Goal: Transaction & Acquisition: Purchase product/service

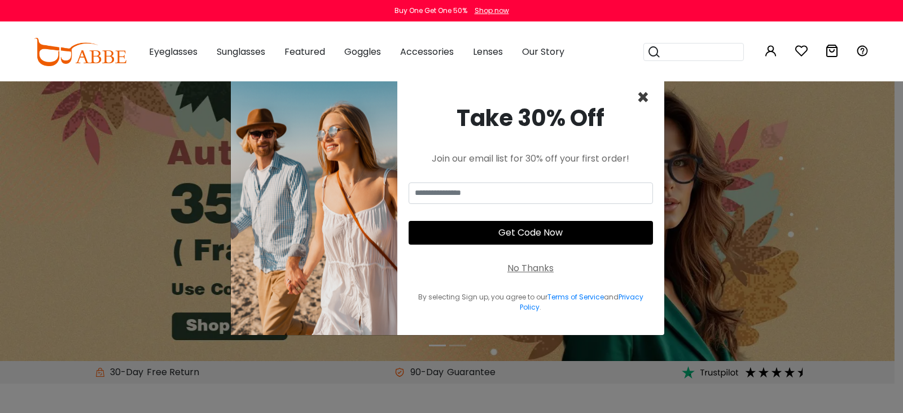
click at [641, 94] on span "×" at bounding box center [643, 97] width 13 height 29
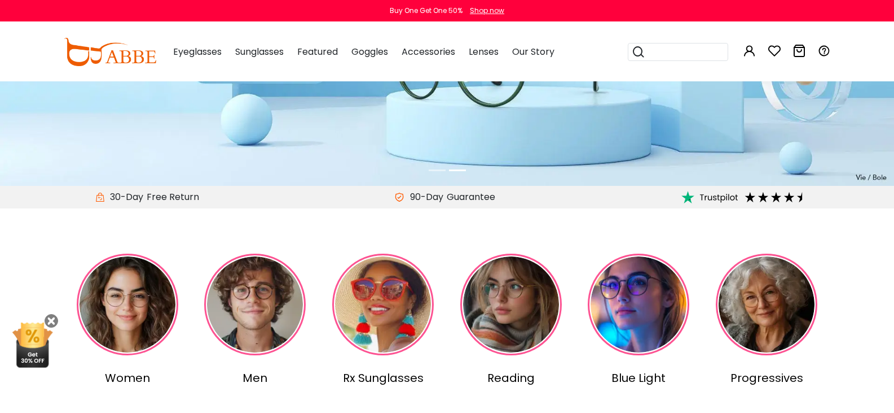
scroll to position [231, 0]
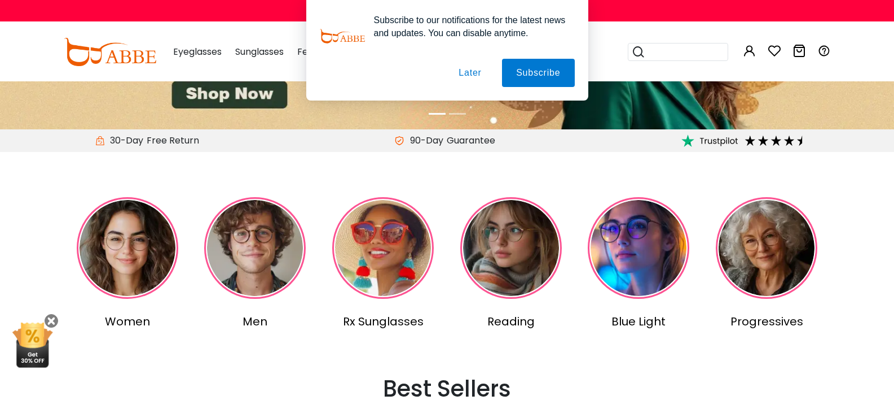
click at [791, 236] on img at bounding box center [767, 248] width 102 height 102
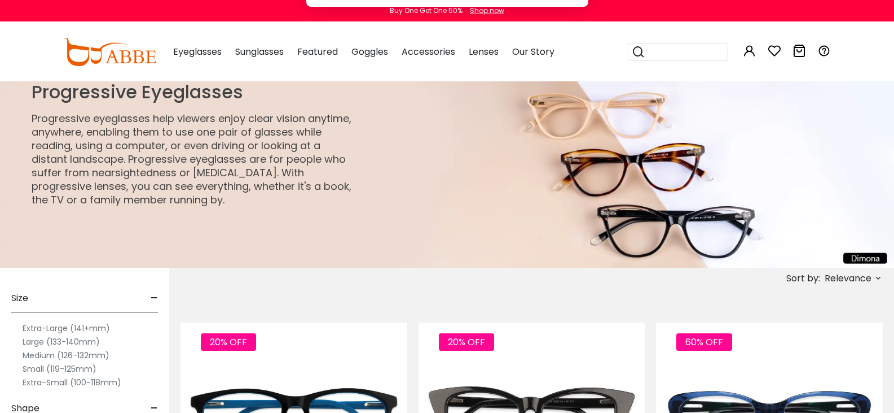
drag, startPoint x: 894, startPoint y: 14, endPoint x: 893, endPoint y: 23, distance: 8.5
click at [893, 23] on div "Subscribe to our notifications for the latest news and updates. You can disable…" at bounding box center [447, 50] width 894 height 100
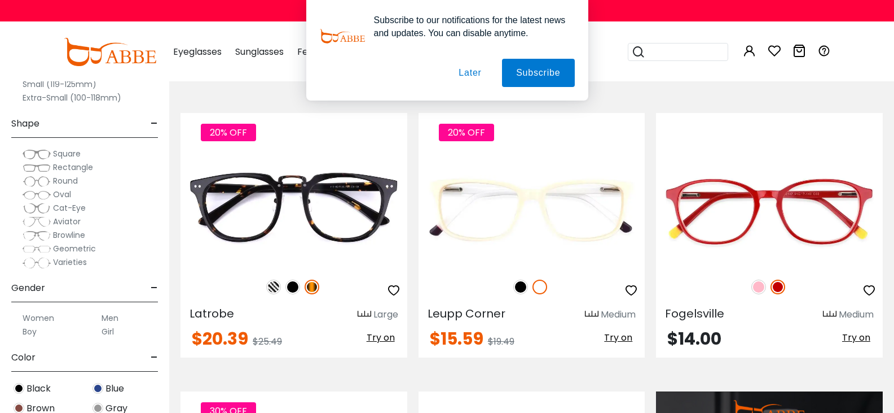
scroll to position [788, 0]
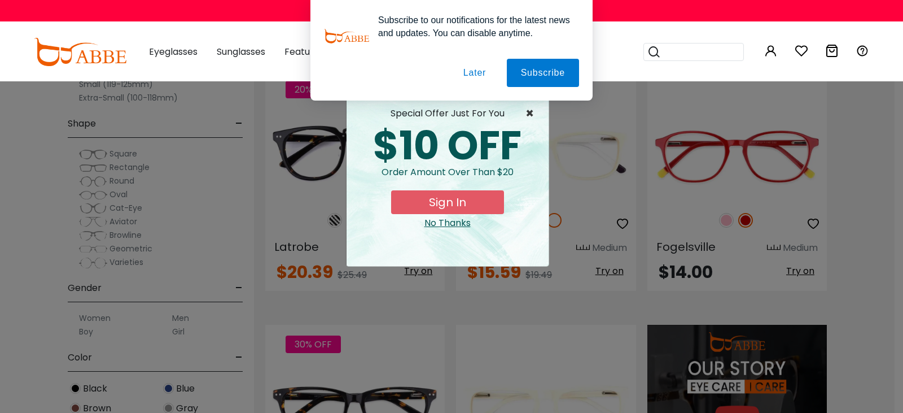
click at [529, 112] on span "×" at bounding box center [532, 114] width 14 height 14
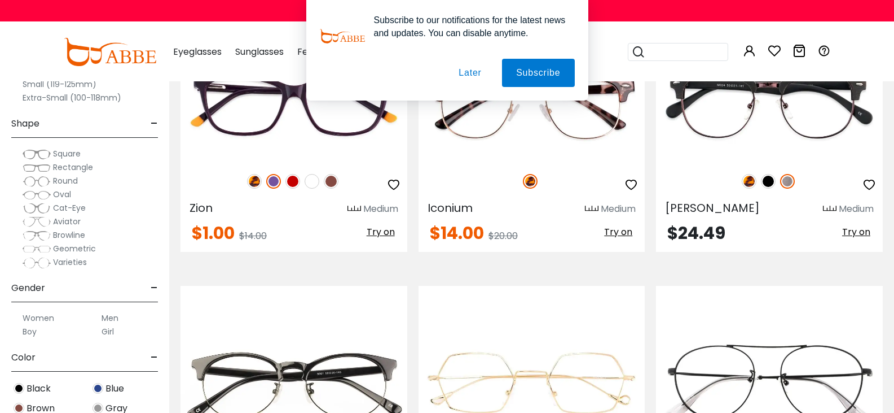
scroll to position [2222, 0]
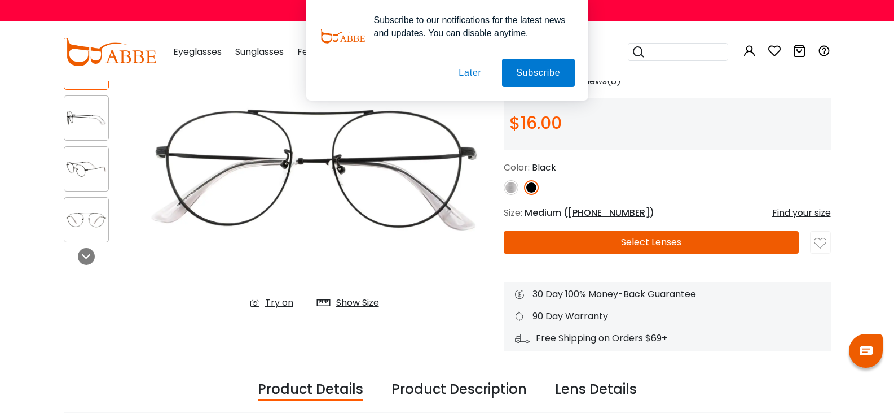
scroll to position [124, 0]
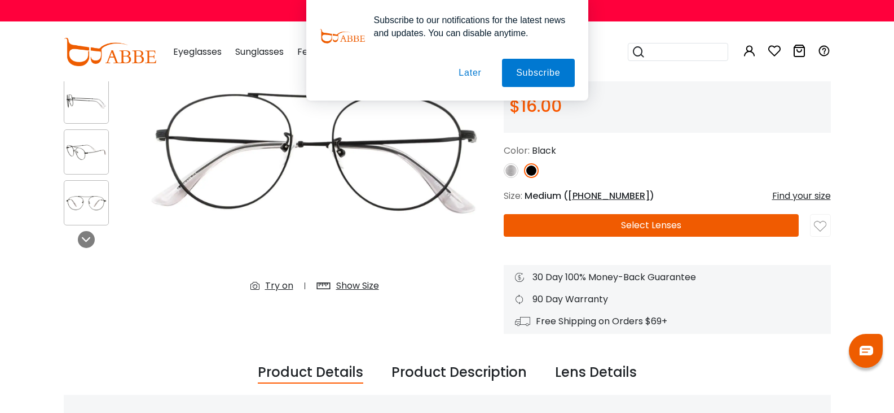
click at [265, 279] on div "Try on" at bounding box center [279, 286] width 28 height 14
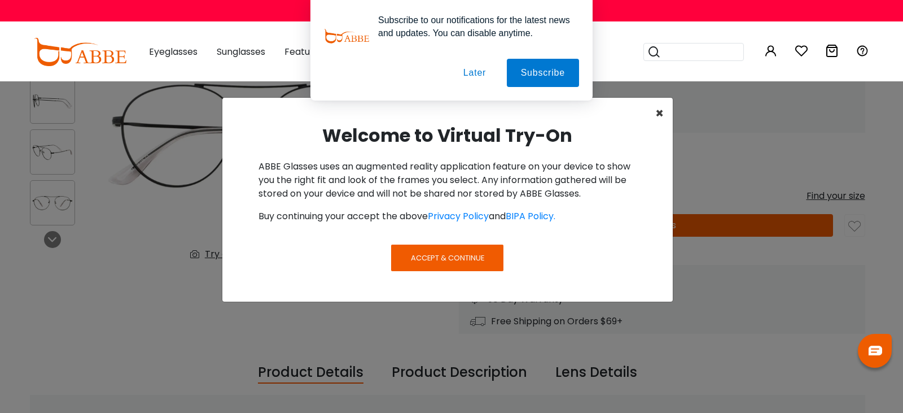
click at [660, 110] on span "×" at bounding box center [659, 113] width 8 height 19
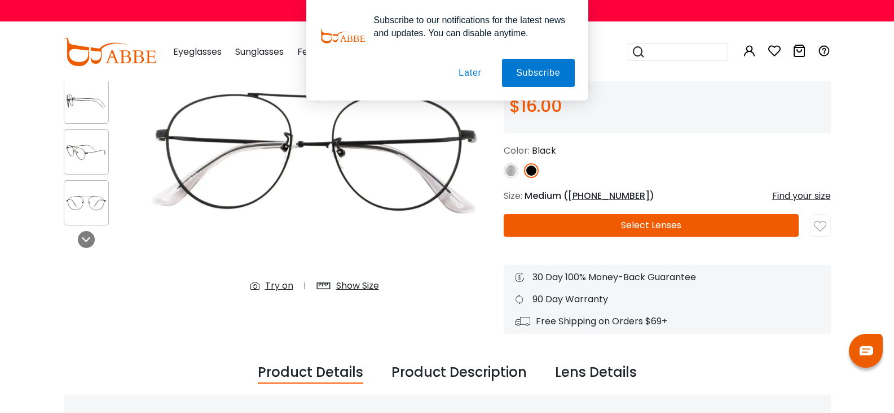
click at [575, 369] on div "Lens Details" at bounding box center [596, 372] width 82 height 21
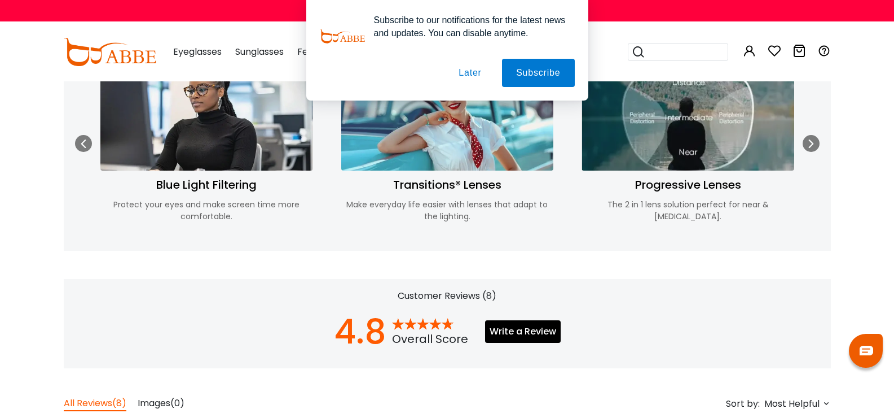
scroll to position [0, 0]
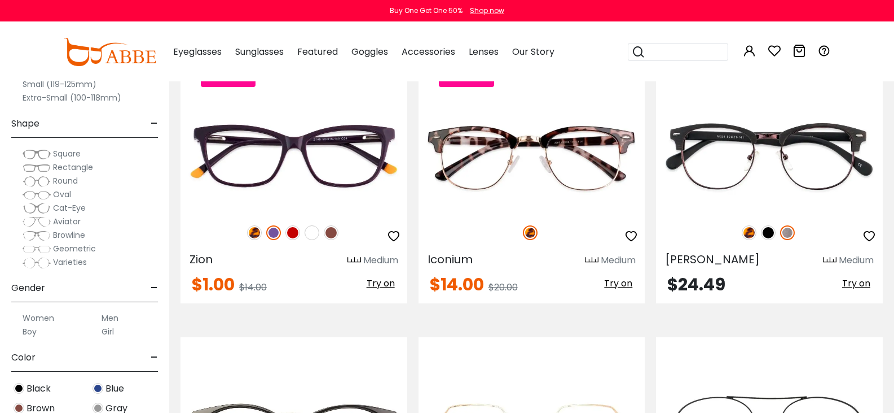
scroll to position [2222, 0]
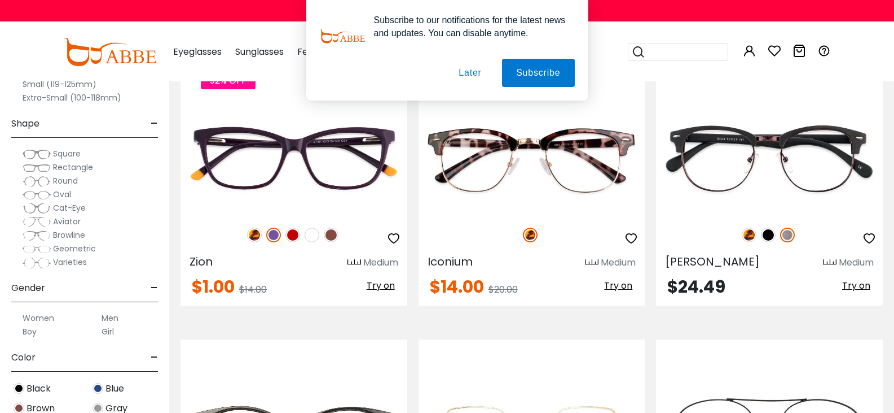
click at [78, 178] on span "Round" at bounding box center [65, 180] width 25 height 11
